Goal: Transaction & Acquisition: Purchase product/service

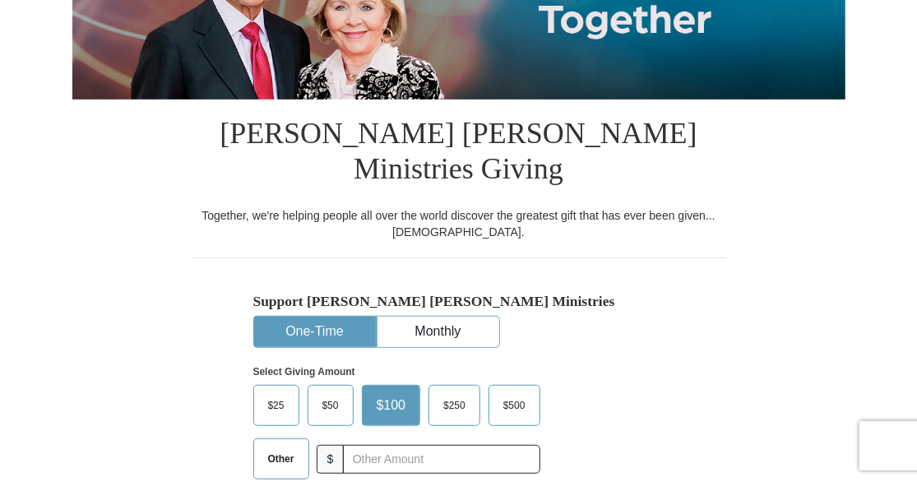
scroll to position [370, 0]
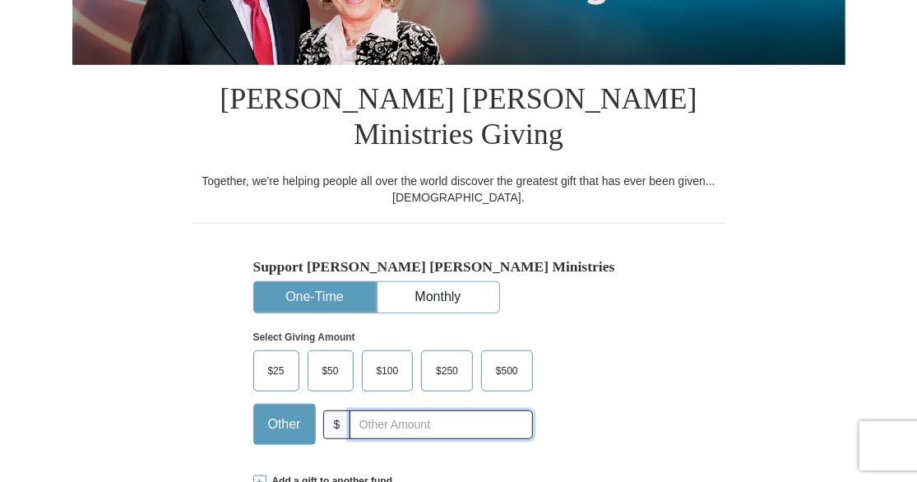
click at [370, 411] on input "text" at bounding box center [441, 425] width 183 height 29
type input "6.60"
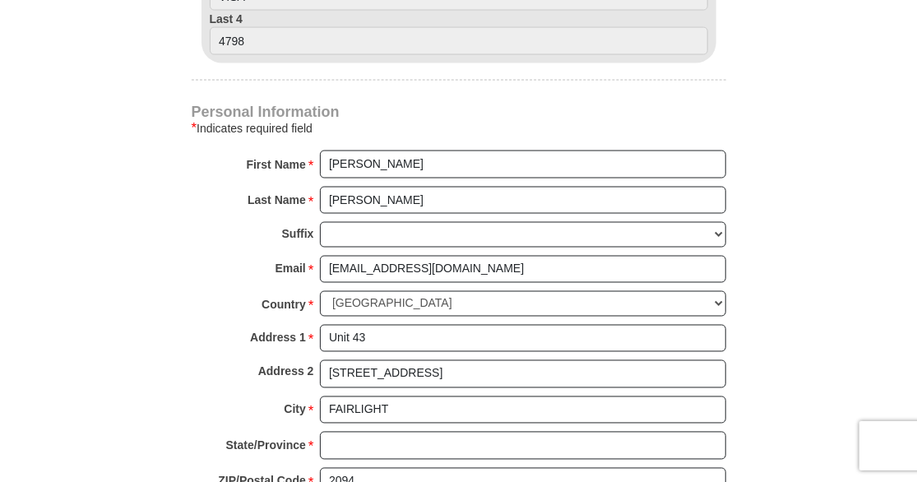
scroll to position [1129, 0]
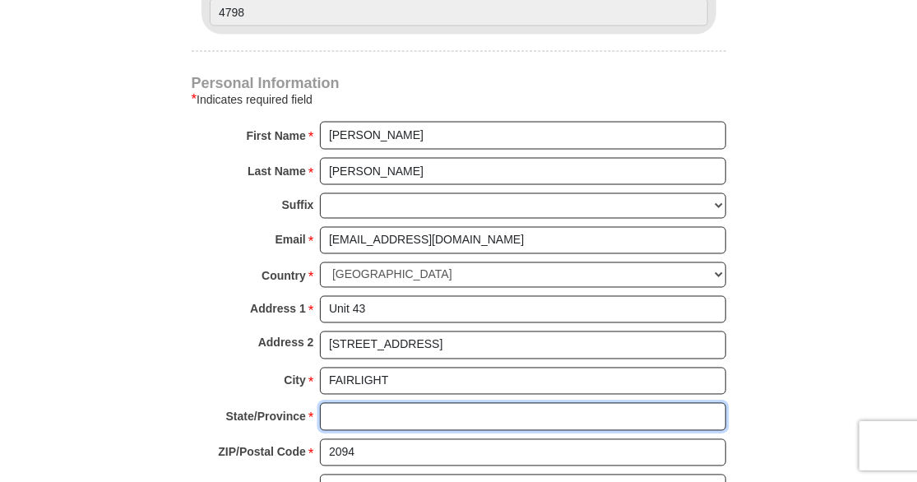
click at [386, 403] on input "State/Province *" at bounding box center [523, 417] width 406 height 28
type input "NSW"
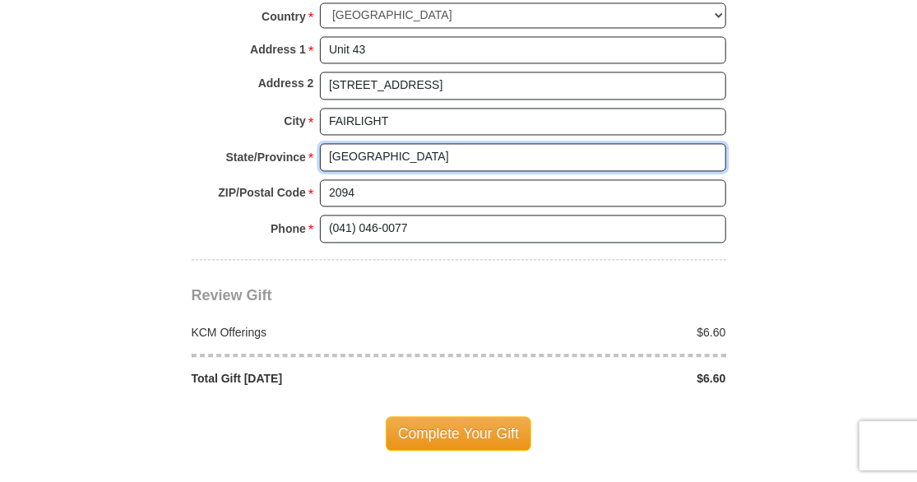
scroll to position [1391, 0]
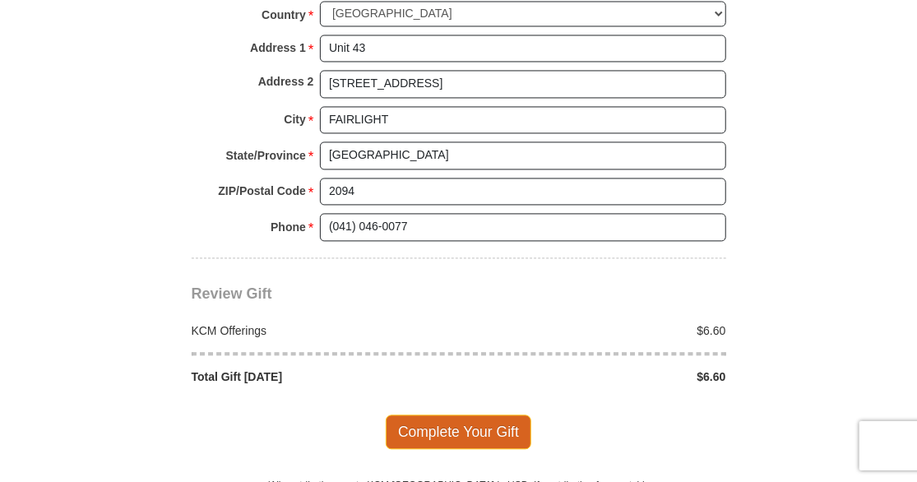
click at [445, 415] on span "Complete Your Gift" at bounding box center [459, 432] width 146 height 35
